Goal: Information Seeking & Learning: Learn about a topic

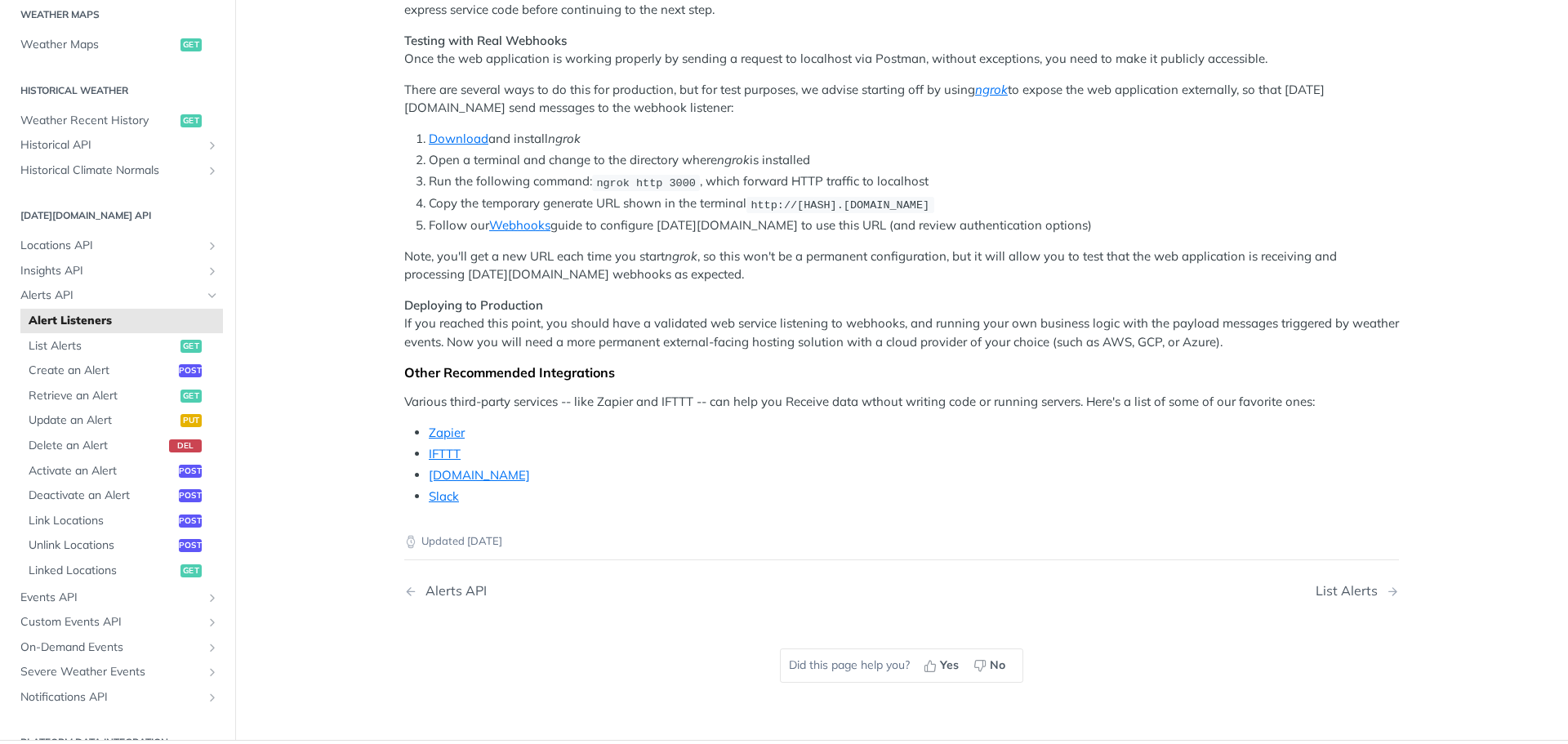
scroll to position [1388, 0]
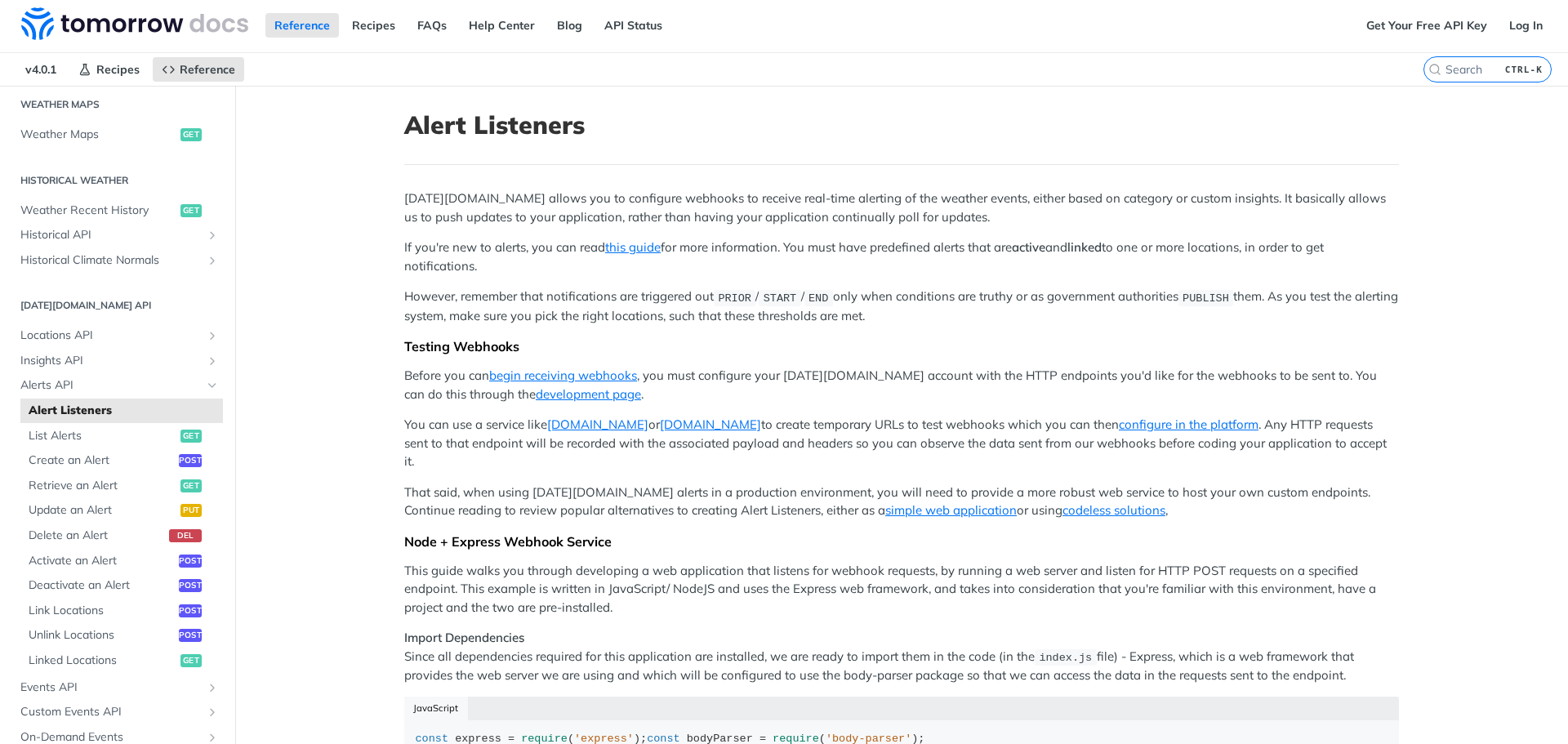
scroll to position [0, 0]
